Goal: Download file/media

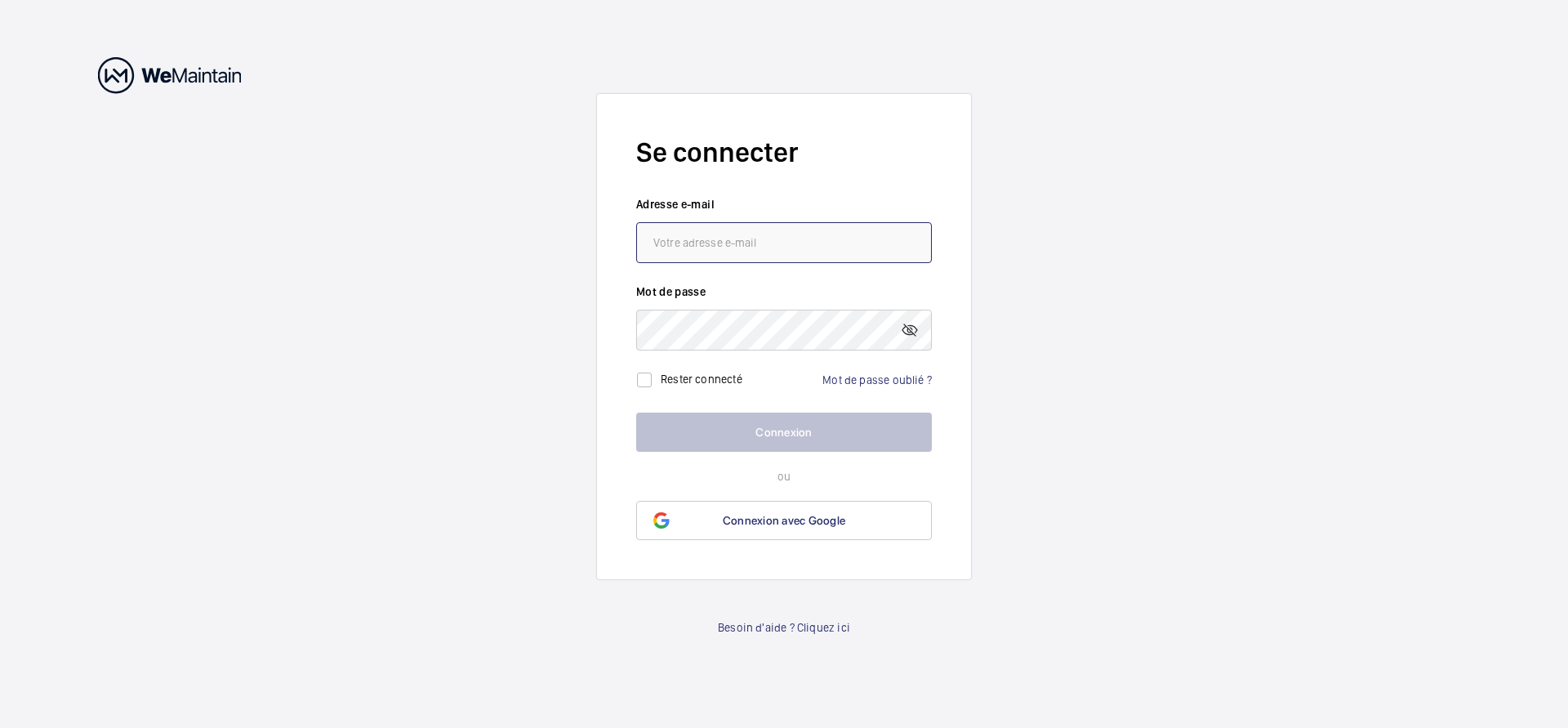
click at [711, 237] on input "email" at bounding box center [784, 242] width 296 height 41
paste input "[EMAIL_ADDRESS][DOMAIN_NAME]"
type input "[EMAIL_ADDRESS][DOMAIN_NAME]"
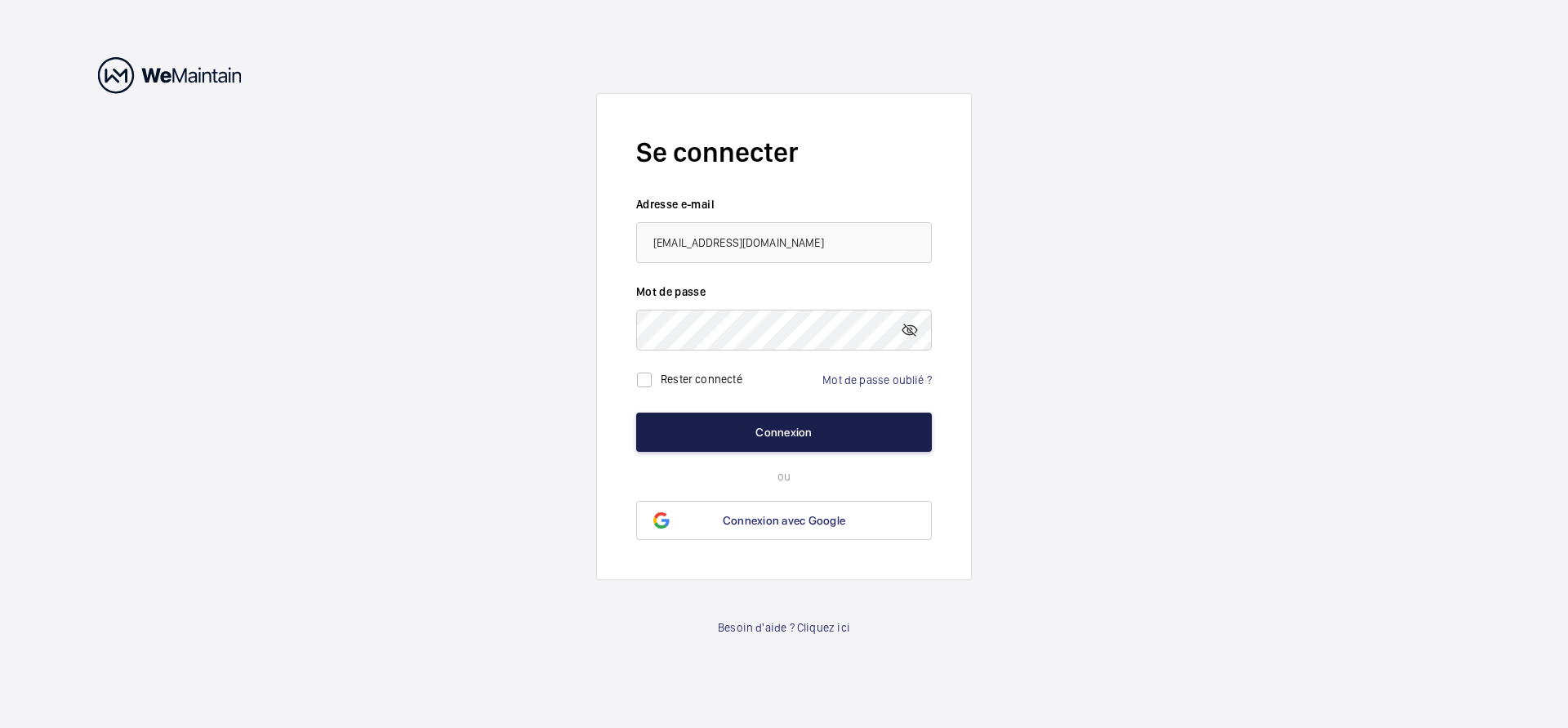
click at [738, 441] on button "Connexion" at bounding box center [784, 432] width 296 height 39
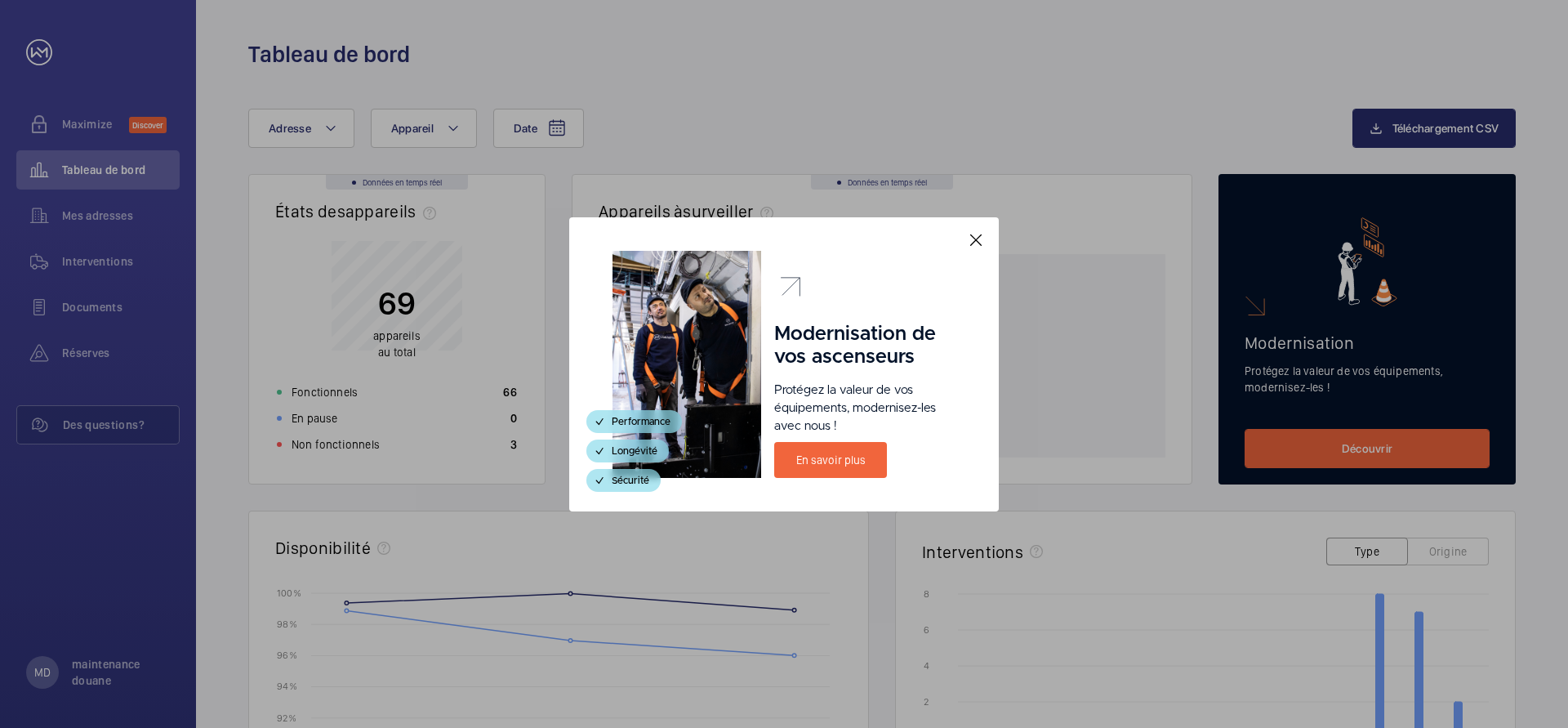
click at [979, 239] on mat-icon at bounding box center [975, 239] width 19 height 19
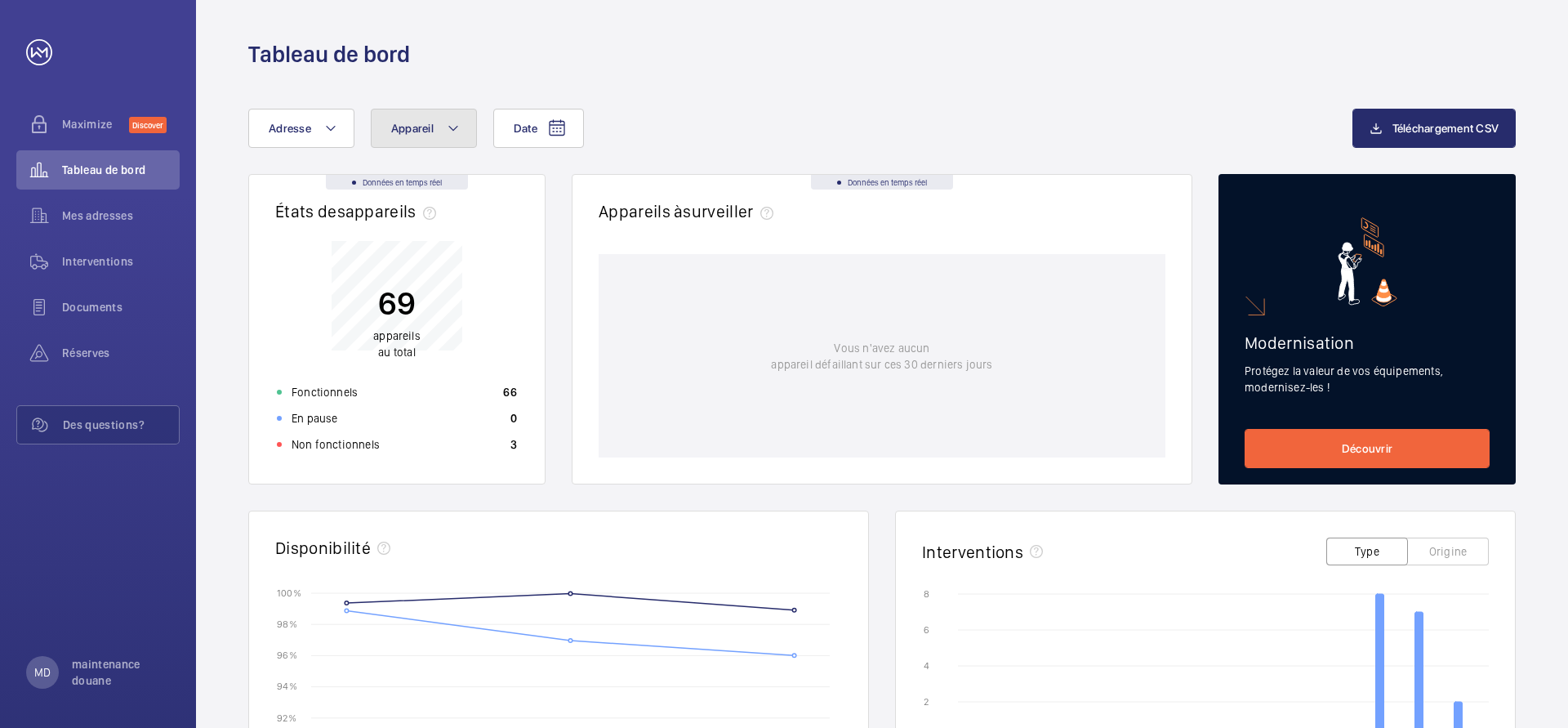
click at [449, 131] on mat-icon at bounding box center [453, 128] width 13 height 19
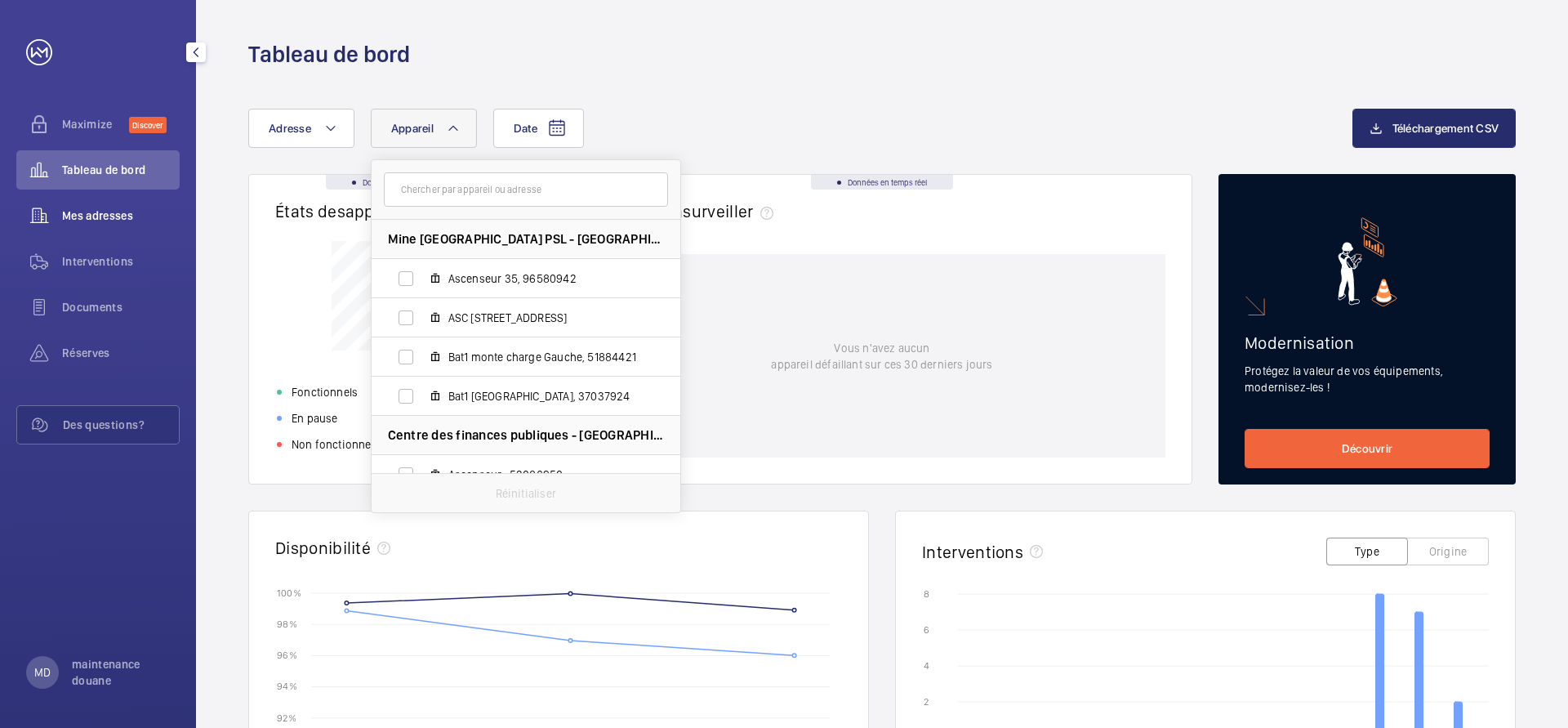
click at [102, 219] on span "Mes adresses" at bounding box center [121, 216] width 118 height 16
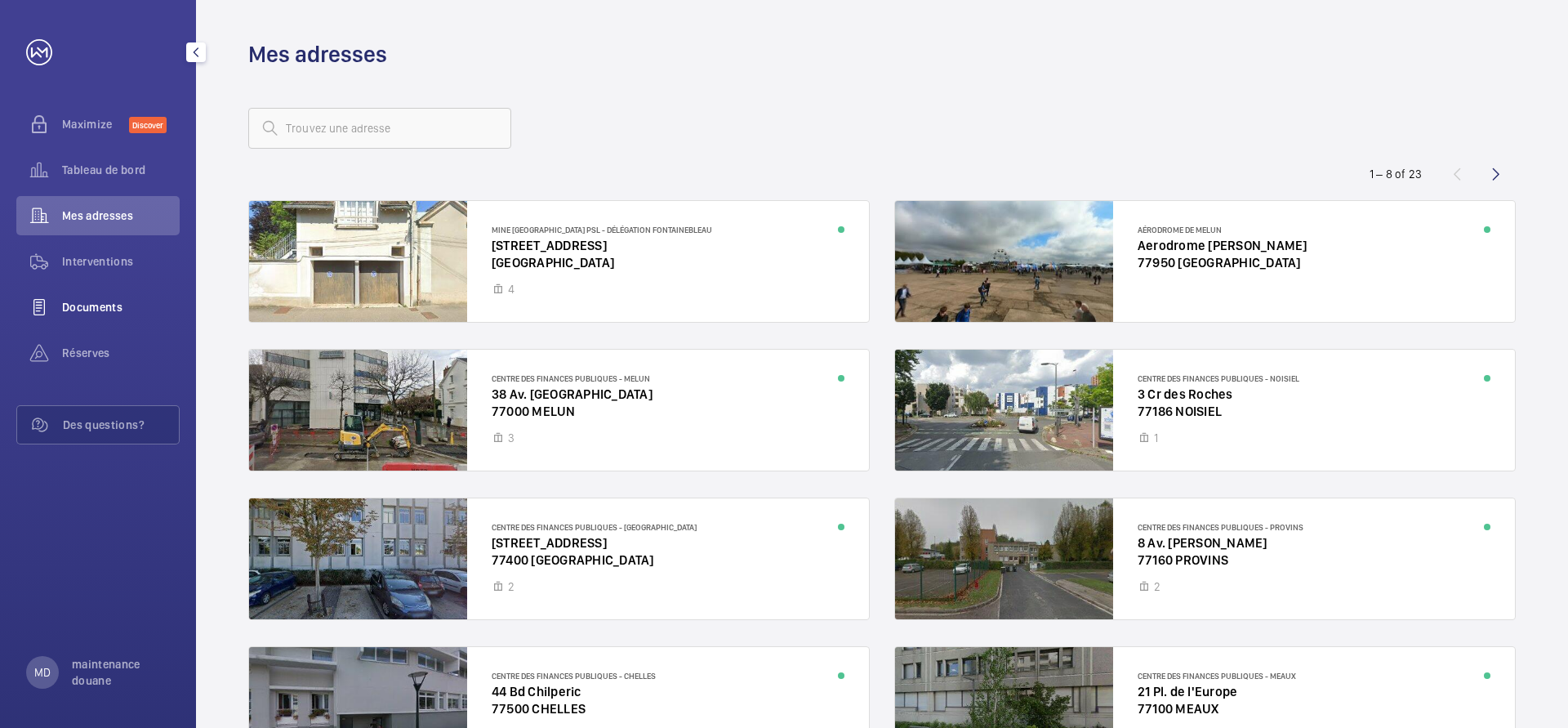
click at [93, 316] on div "Documents" at bounding box center [98, 307] width 163 height 39
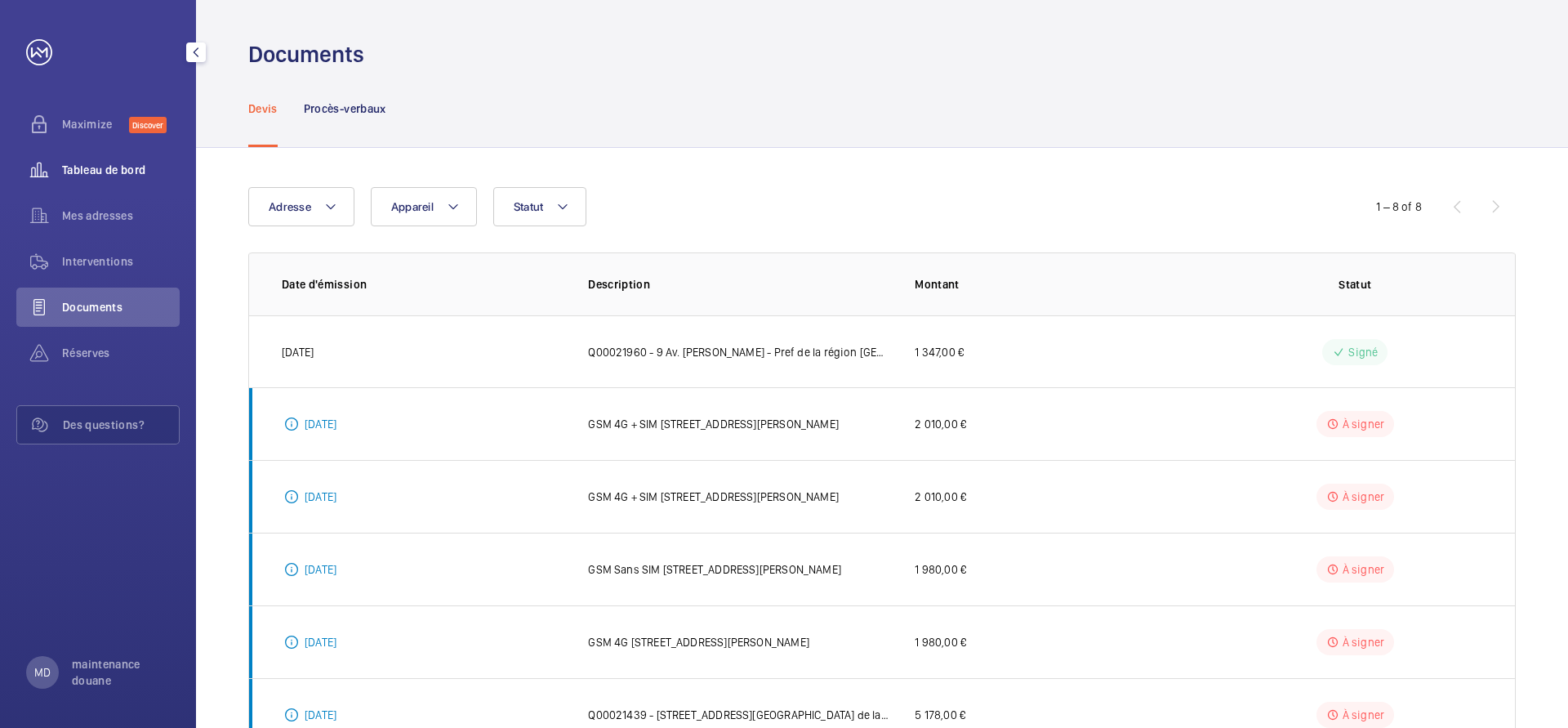
click at [74, 166] on span "Tableau de bord" at bounding box center [121, 170] width 118 height 16
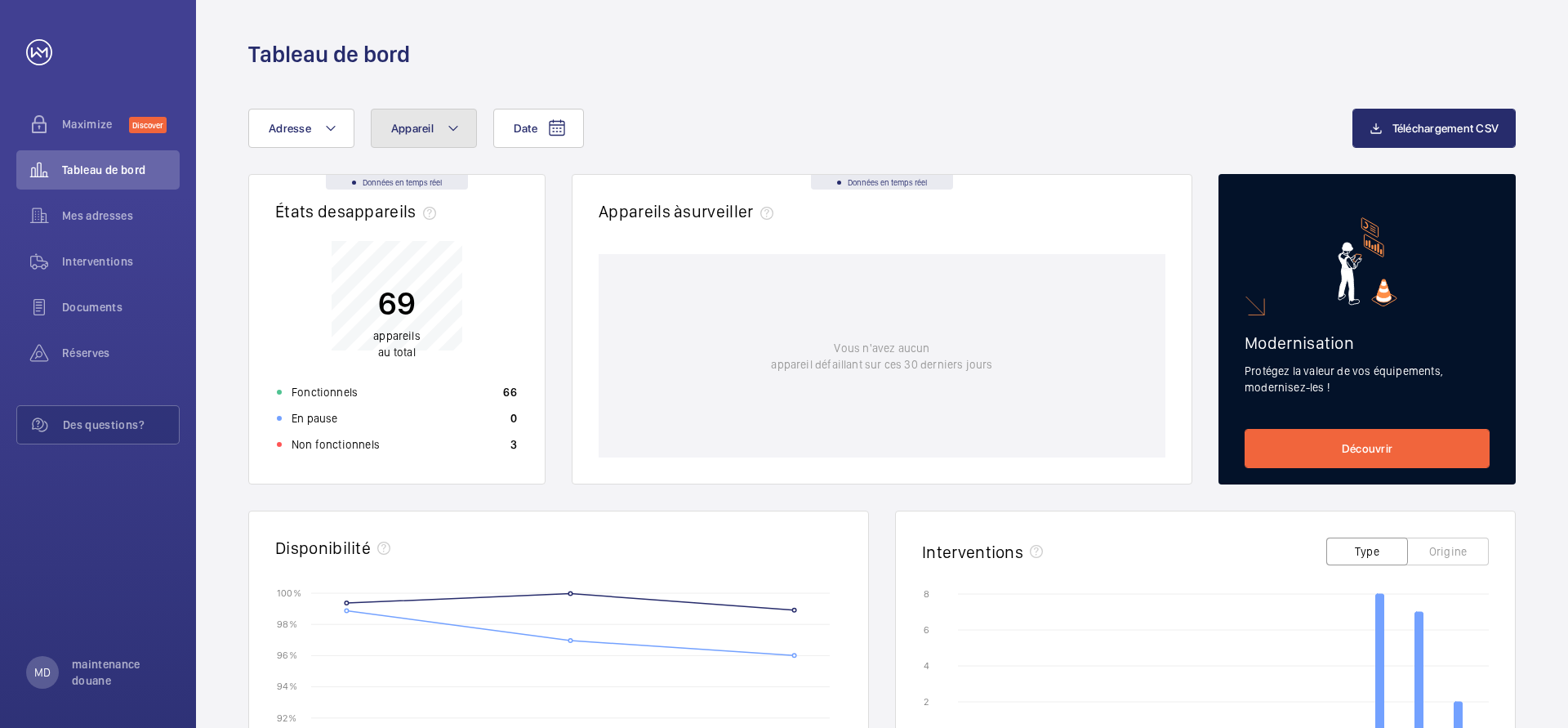
click at [447, 130] on mat-icon at bounding box center [453, 128] width 13 height 19
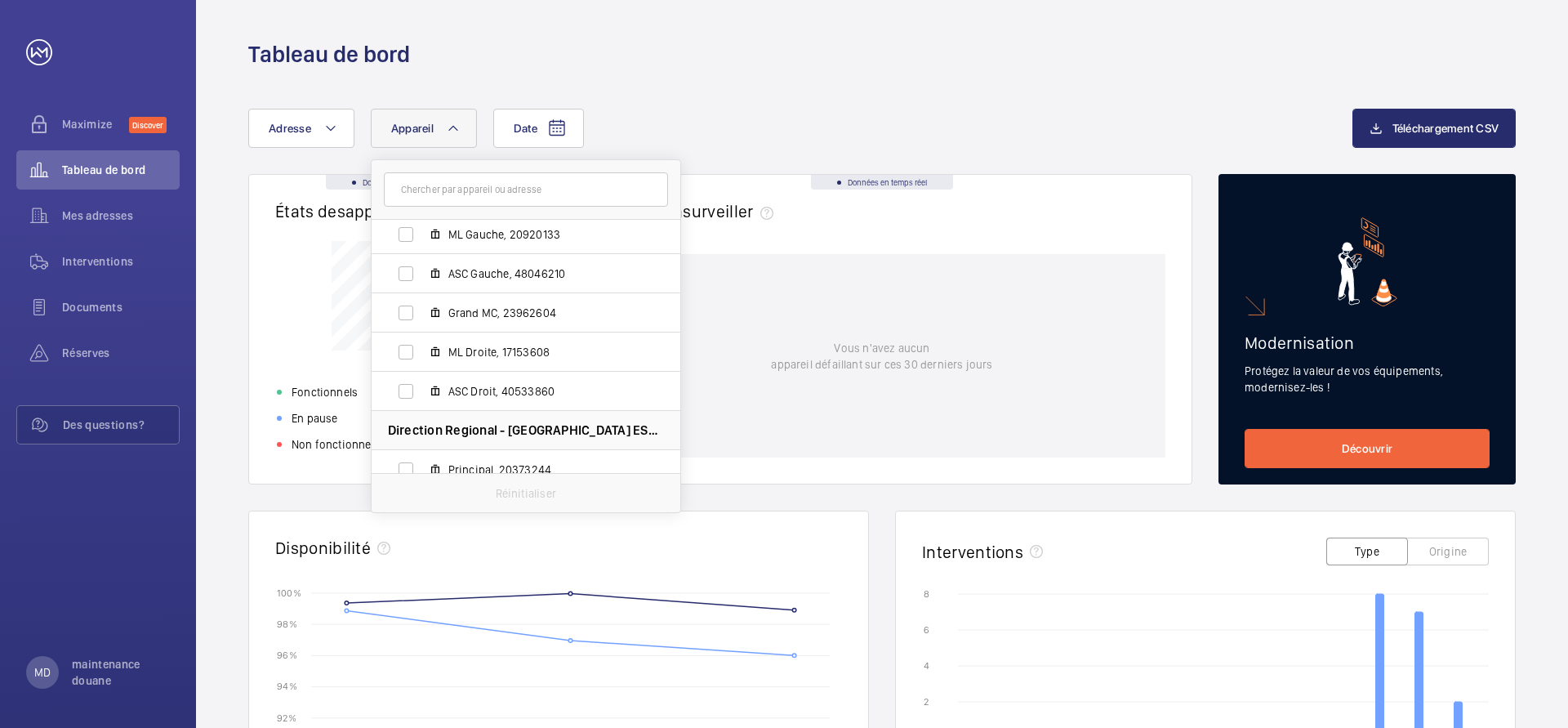
scroll to position [3352, 0]
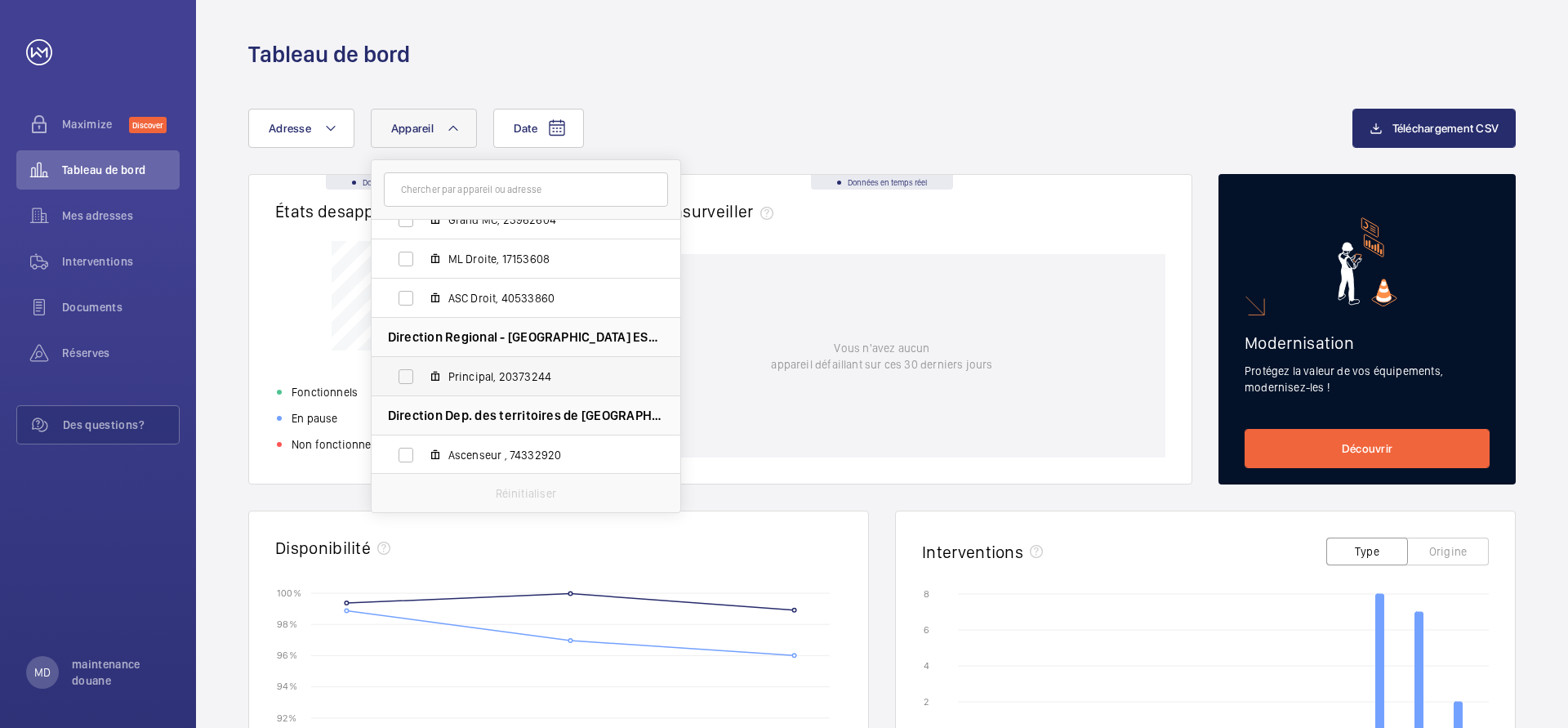
click at [515, 375] on span "Principal, 20373244" at bounding box center [542, 376] width 189 height 16
click at [422, 375] on input "Principal, 20373244" at bounding box center [406, 376] width 33 height 33
checkbox input "true"
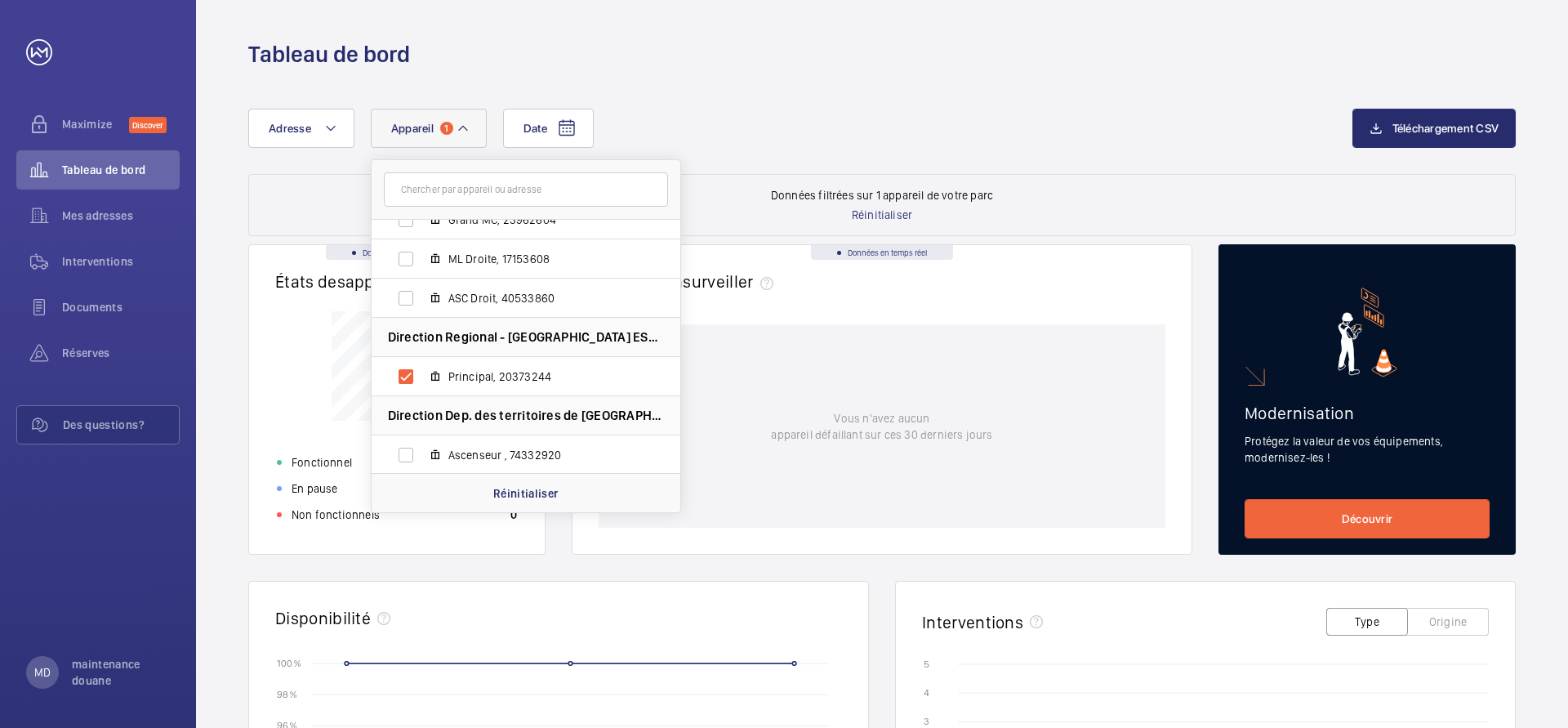
click at [777, 104] on div "Date Adresse Appareil 1 Mine [GEOGRAPHIC_DATA] PSL - [GEOGRAPHIC_DATA] - [STREE…" at bounding box center [882, 668] width 1373 height 1198
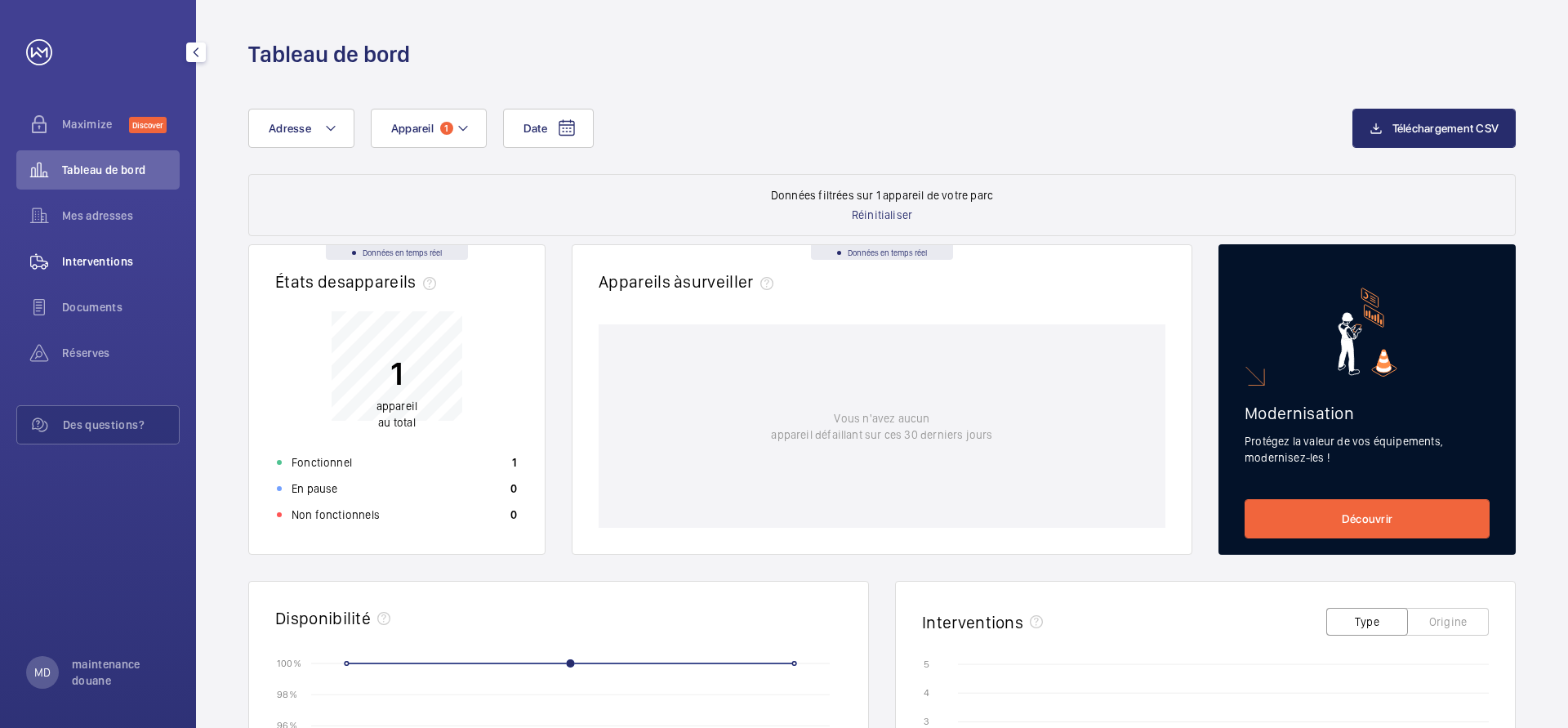
drag, startPoint x: 88, startPoint y: 266, endPoint x: 91, endPoint y: 273, distance: 7.6
click at [89, 267] on span "Interventions" at bounding box center [121, 261] width 118 height 16
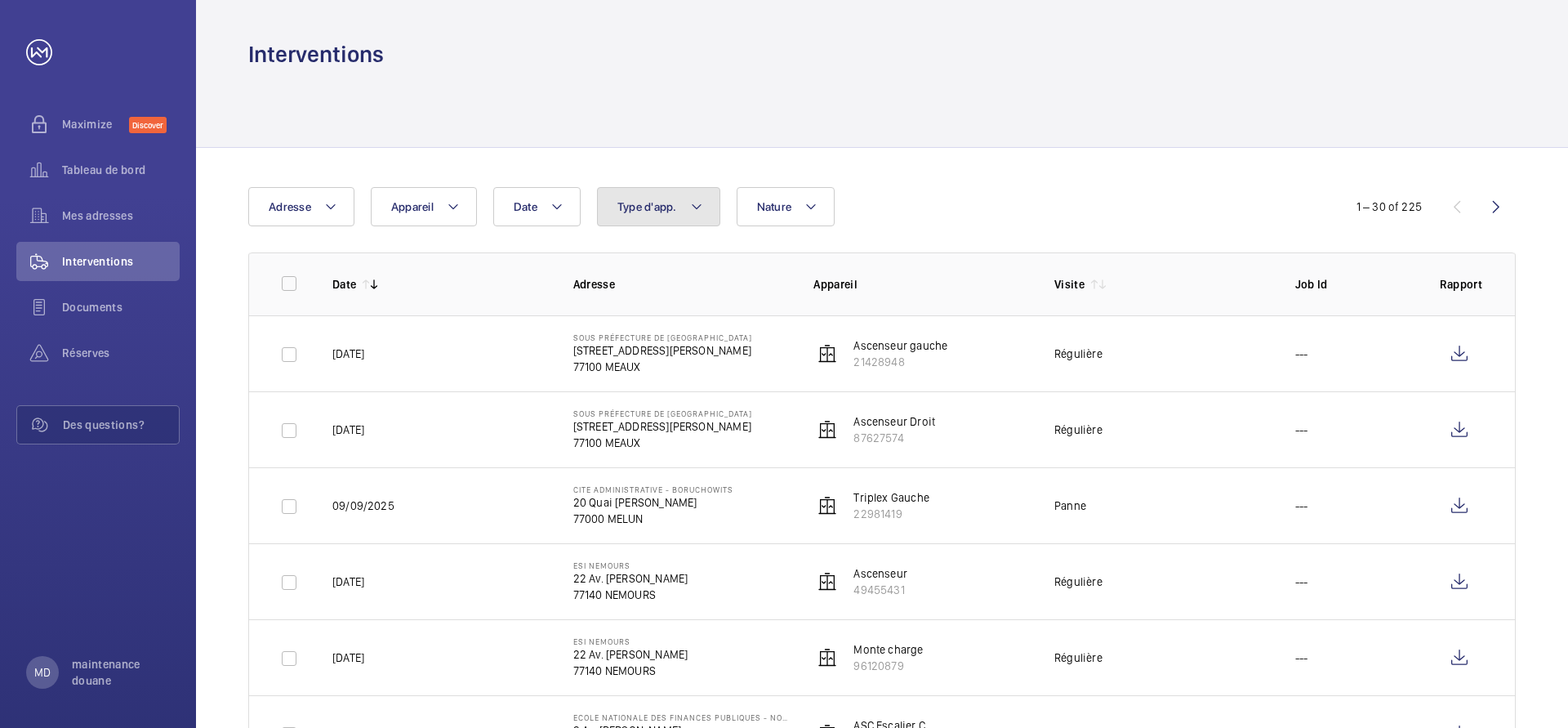
click at [673, 212] on span "Type d'app." at bounding box center [647, 206] width 59 height 13
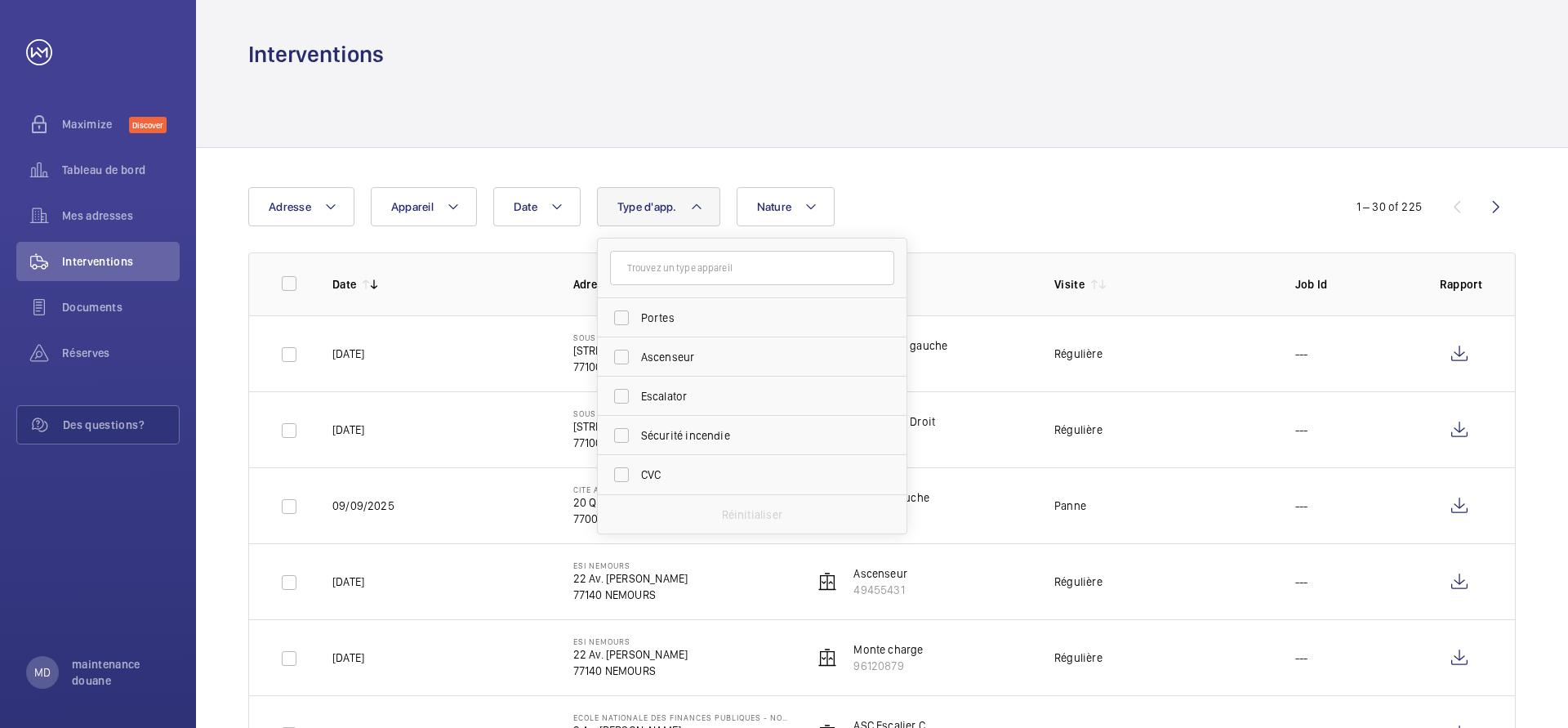
click at [673, 212] on span "Type d'app." at bounding box center [647, 206] width 59 height 13
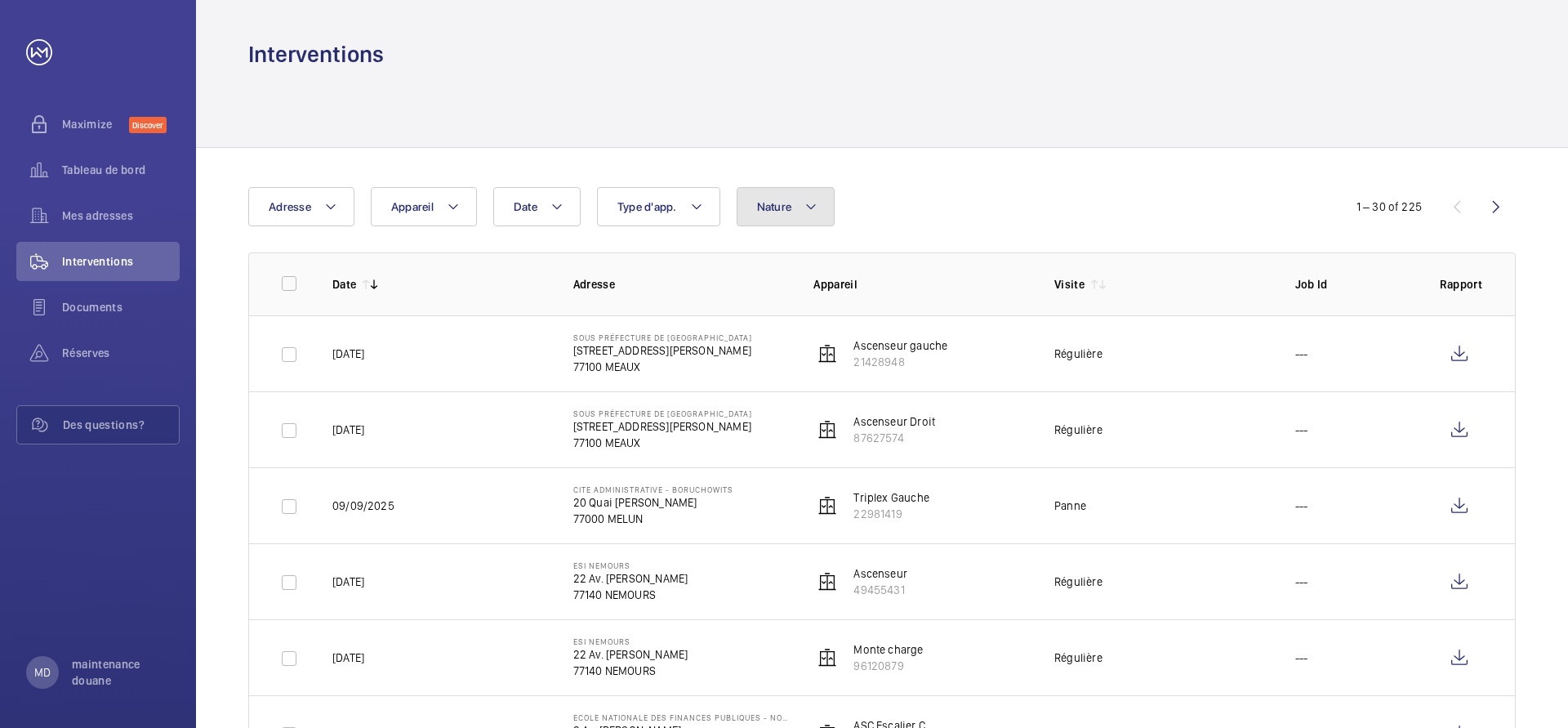
click at [773, 211] on span "Nature" at bounding box center [774, 206] width 35 height 13
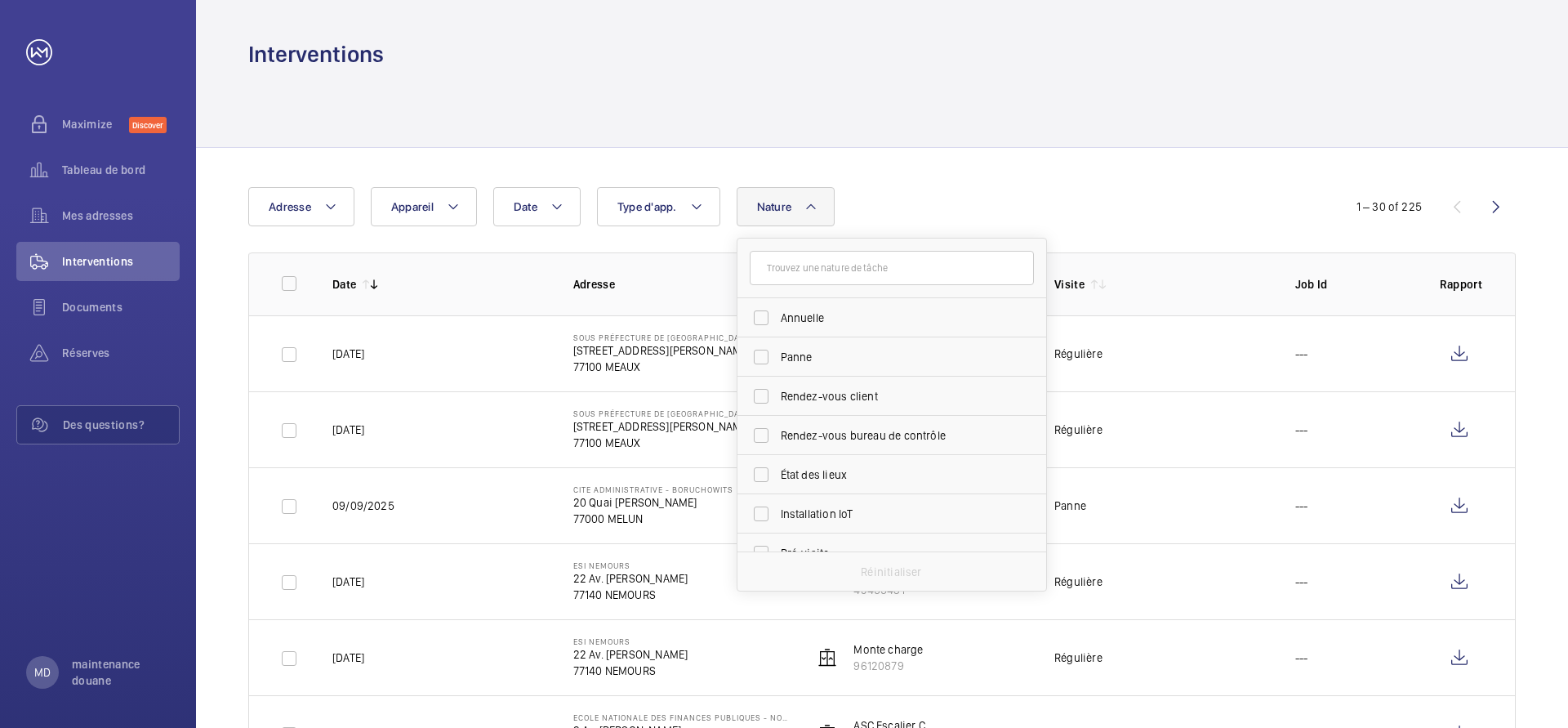
click at [773, 211] on span "Nature" at bounding box center [774, 206] width 35 height 13
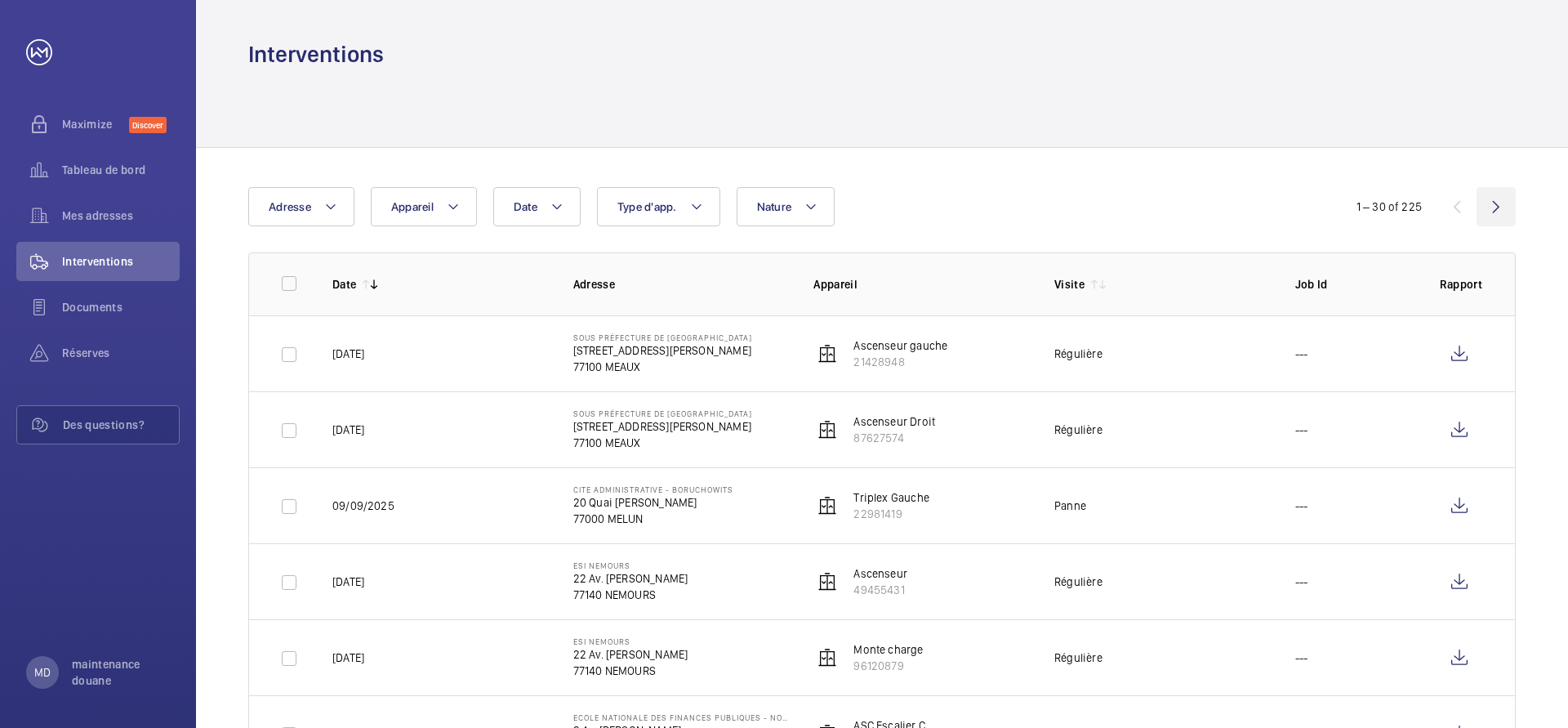
click at [1489, 211] on wm-front-icon-button at bounding box center [1496, 206] width 39 height 39
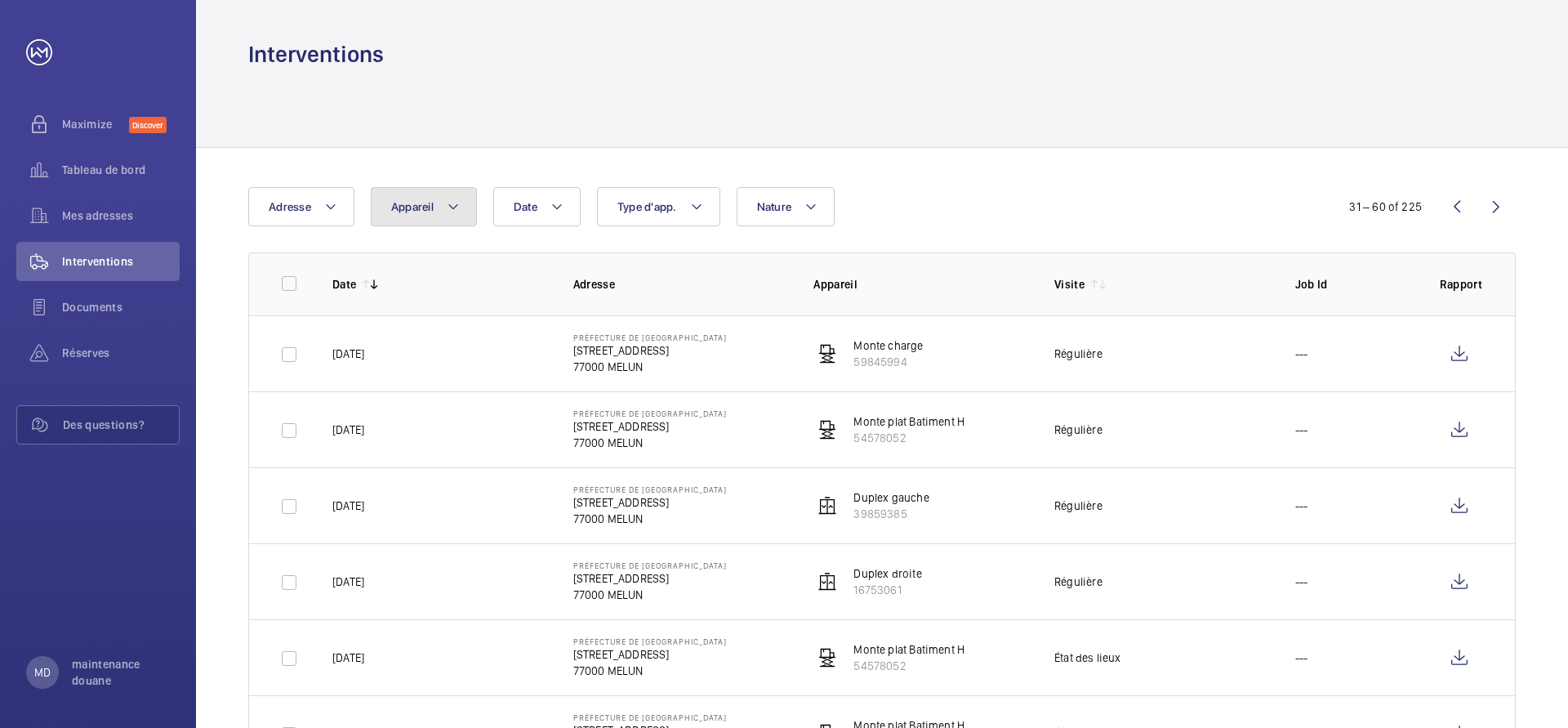
click at [413, 208] on span "Appareil" at bounding box center [412, 206] width 43 height 13
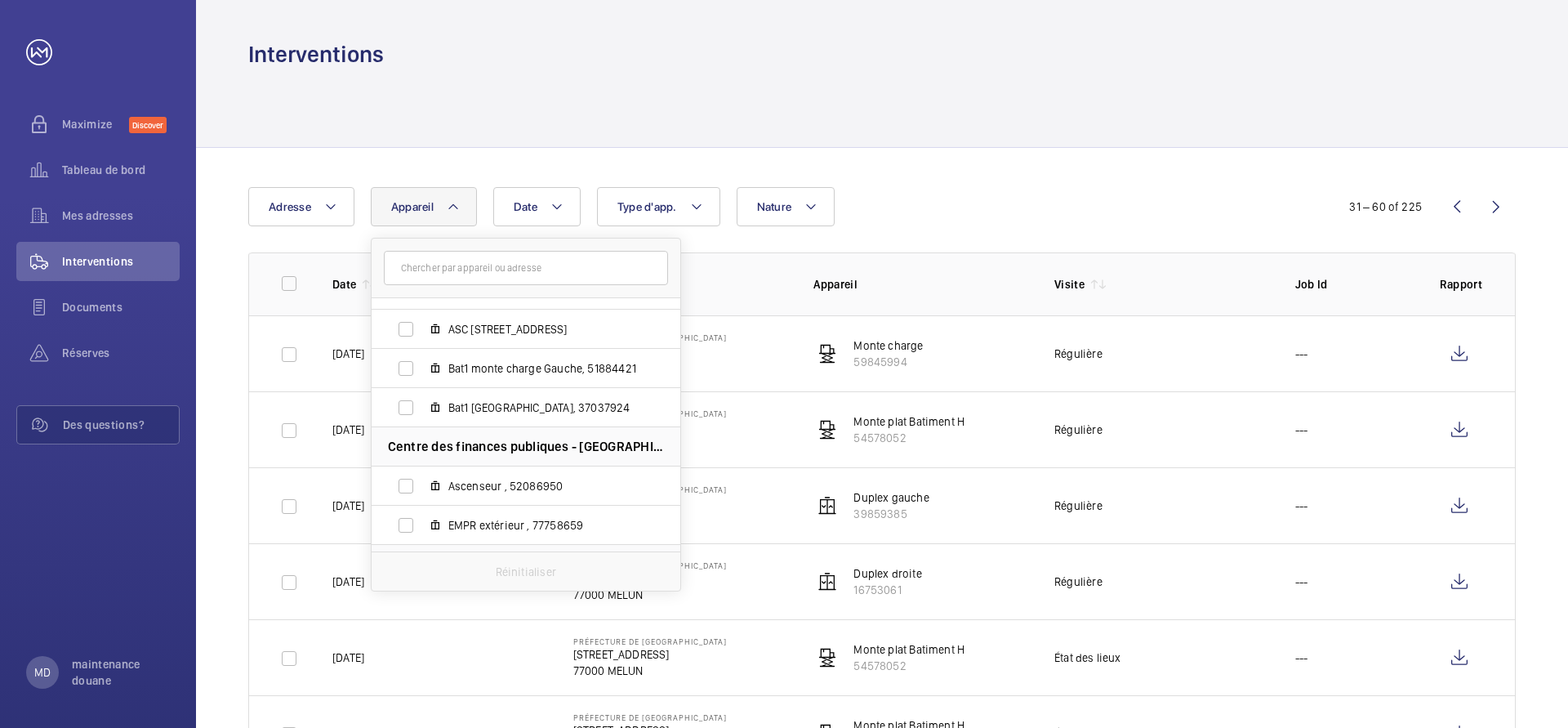
scroll to position [389, 0]
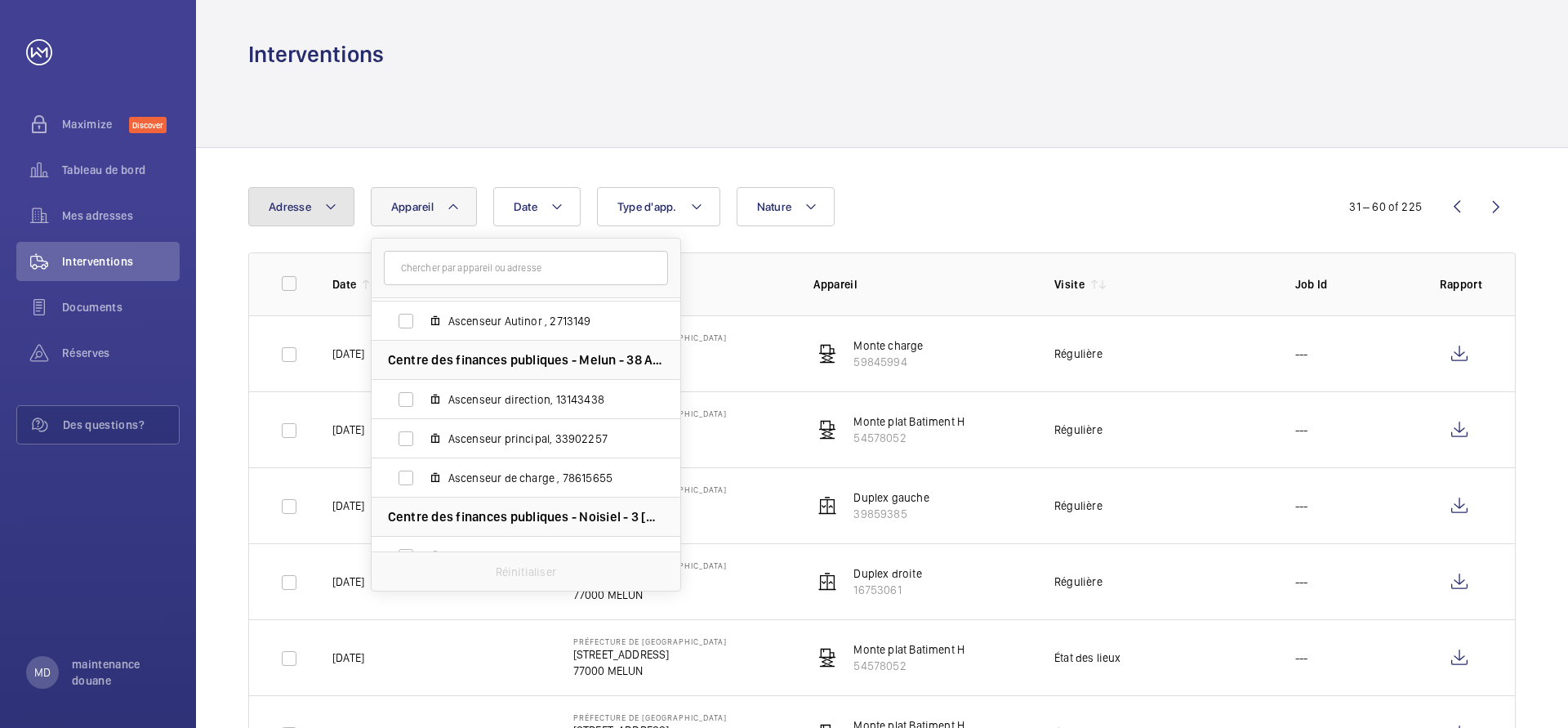
click at [331, 198] on mat-icon at bounding box center [331, 206] width 13 height 19
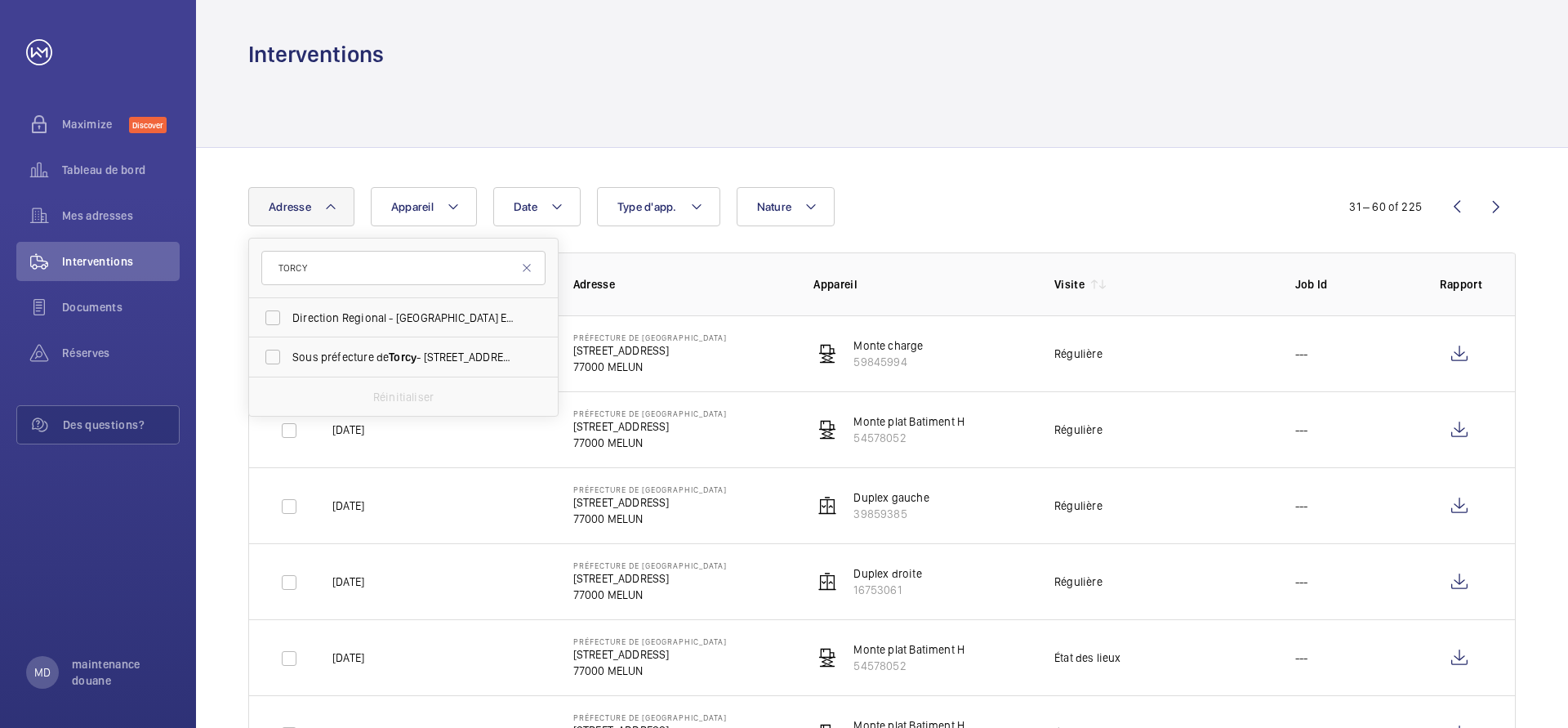
type input "TORCY"
click at [310, 322] on span "Direction Regional - [GEOGRAPHIC_DATA] EST - 9 Cr de l'Arche Guédon, TORCY 77200" at bounding box center [405, 318] width 225 height 16
click at [289, 322] on input "Direction Regional - [GEOGRAPHIC_DATA] EST - 9 Cr de l'Arche Guédon, TORCY 77200" at bounding box center [273, 318] width 33 height 33
checkbox input "true"
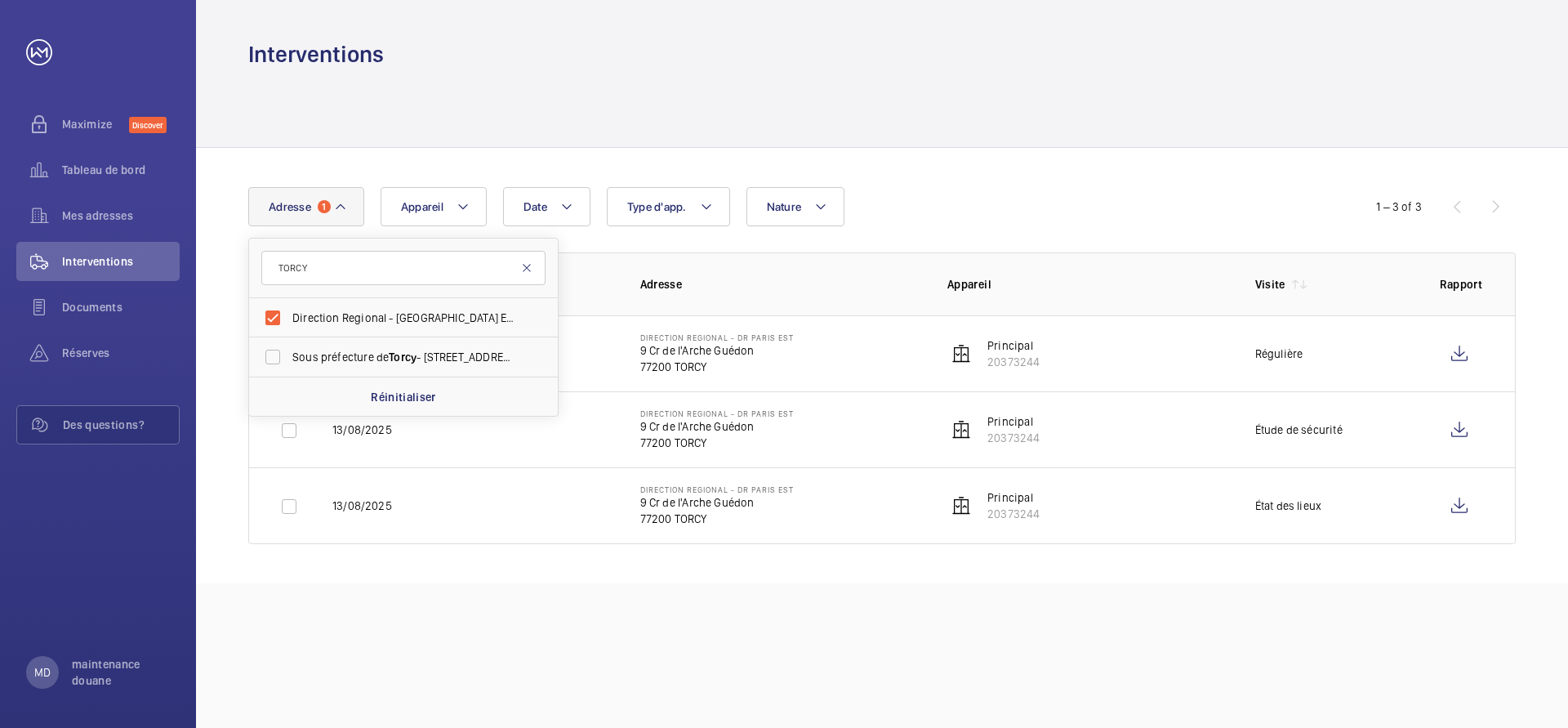
click at [528, 269] on mat-icon at bounding box center [527, 268] width 13 height 13
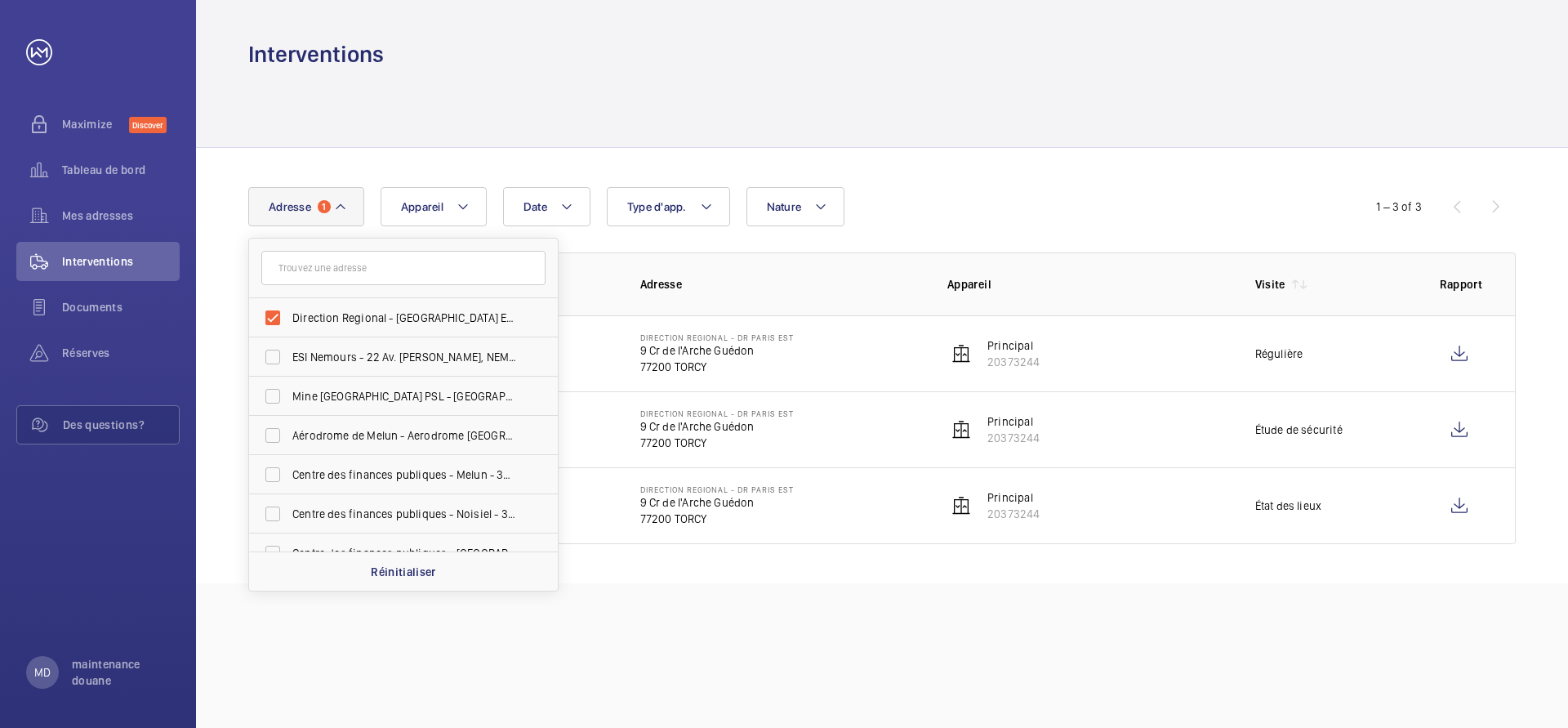
click at [507, 607] on div "Interventions Date Adresse 1 Direction Regional - [GEOGRAPHIC_DATA][PERSON_NAME…" at bounding box center [882, 364] width 1373 height 728
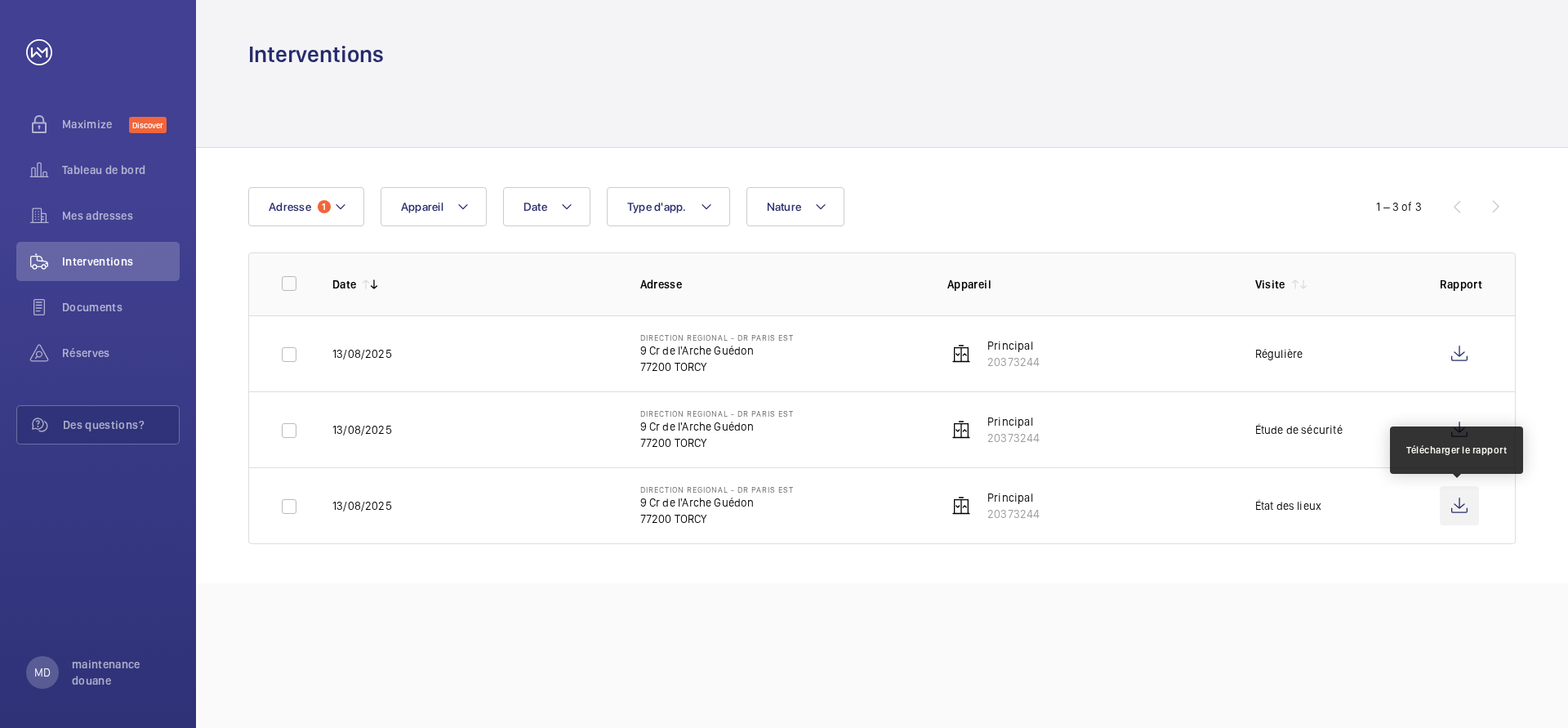
click at [1462, 513] on wm-front-icon-button at bounding box center [1459, 505] width 39 height 39
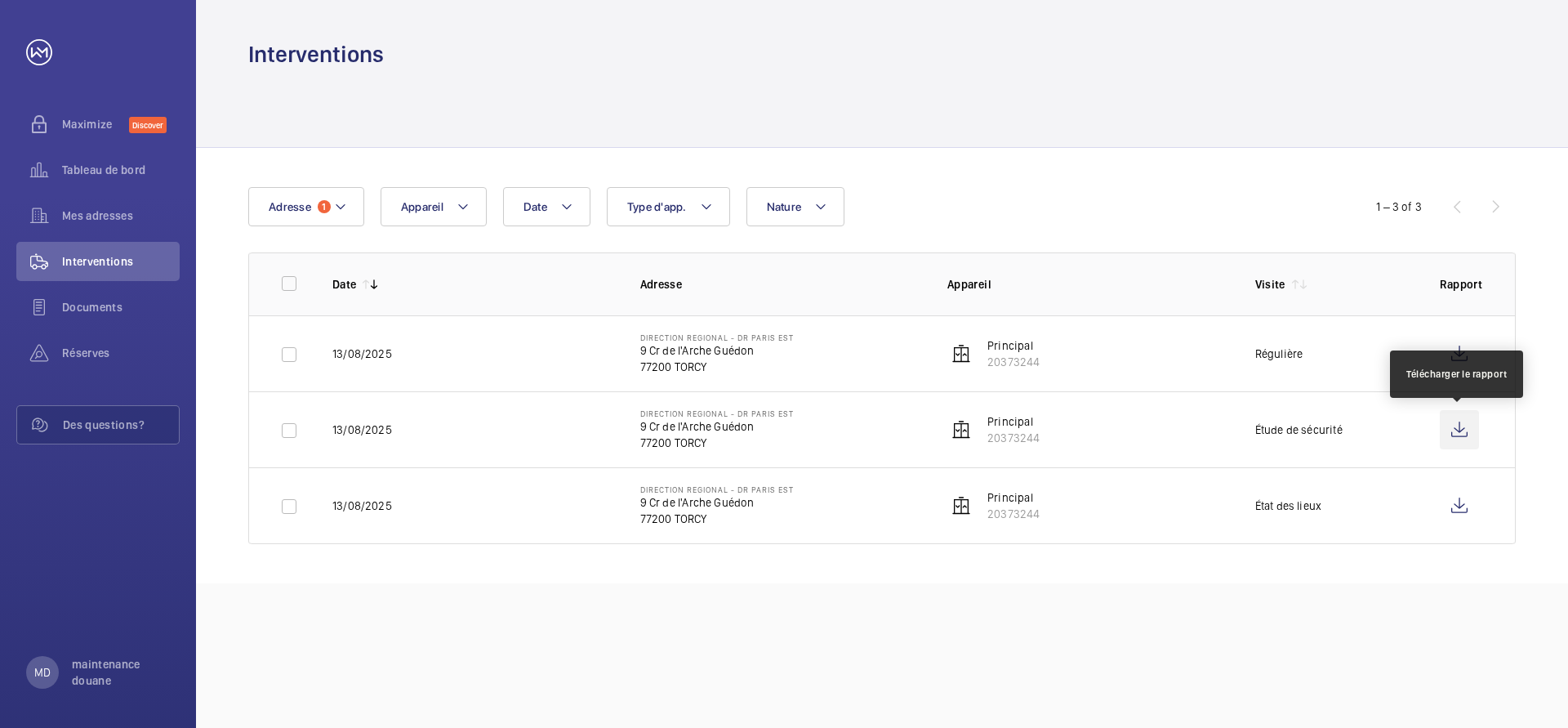
click at [1462, 441] on wm-front-icon-button at bounding box center [1459, 429] width 39 height 39
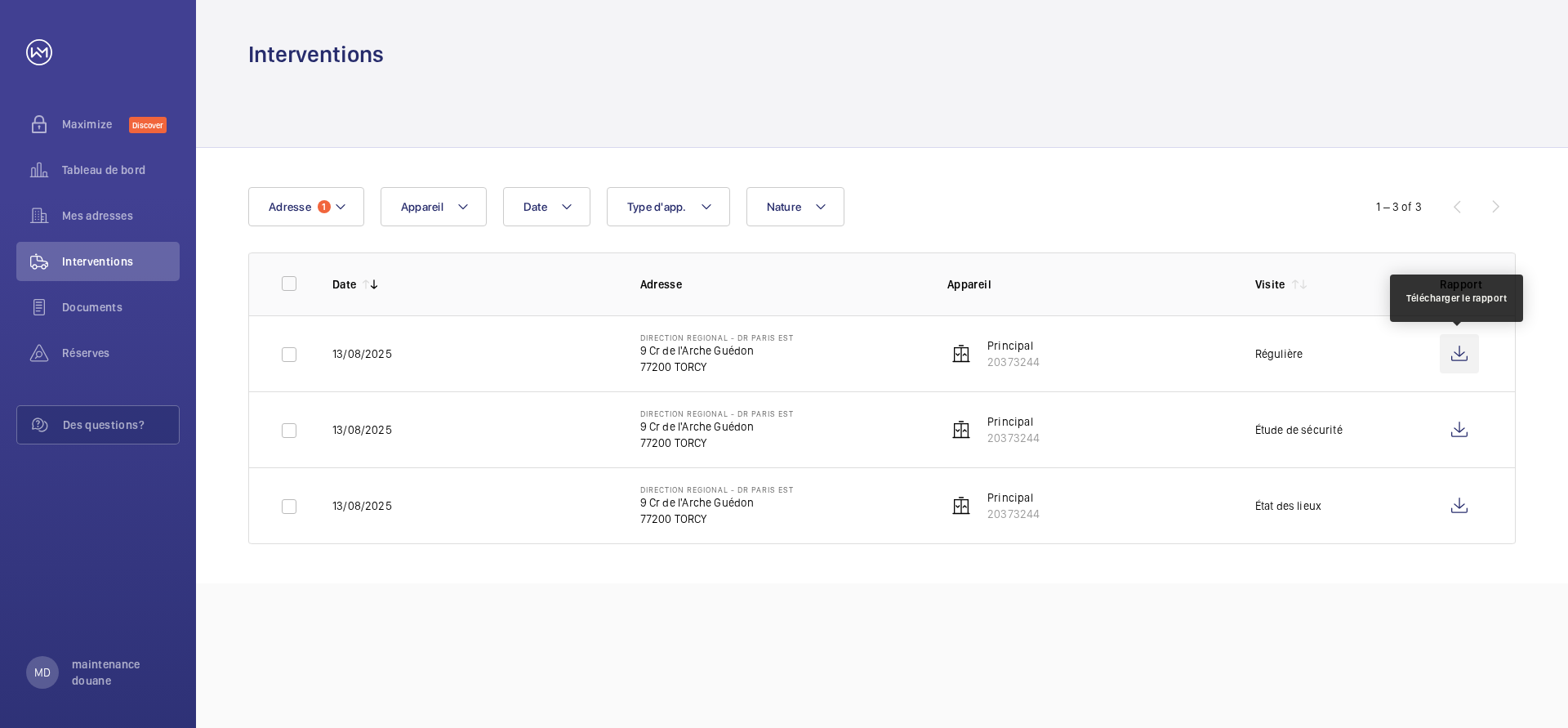
click at [1451, 348] on wm-front-icon-button at bounding box center [1459, 353] width 39 height 39
